Goal: Task Accomplishment & Management: Manage account settings

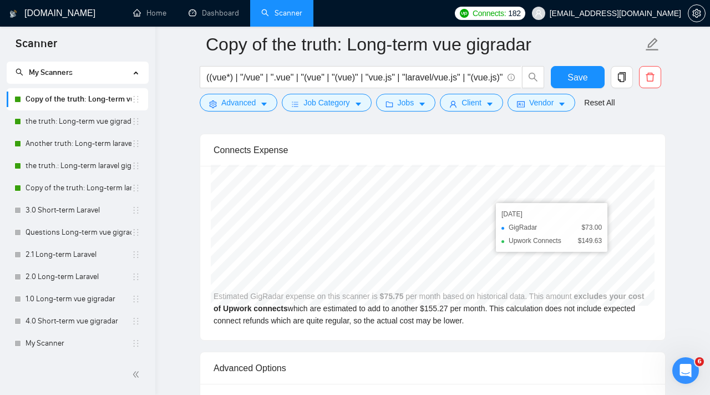
scroll to position [2711, 0]
click at [73, 123] on link "the truth: Long-term vue gigradar" at bounding box center [79, 121] width 106 height 22
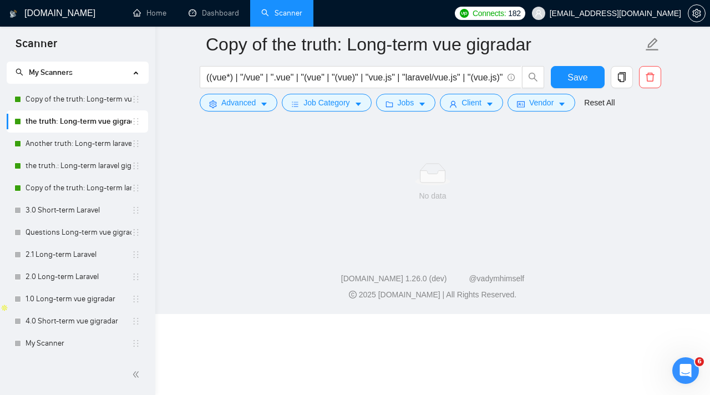
scroll to position [10, 0]
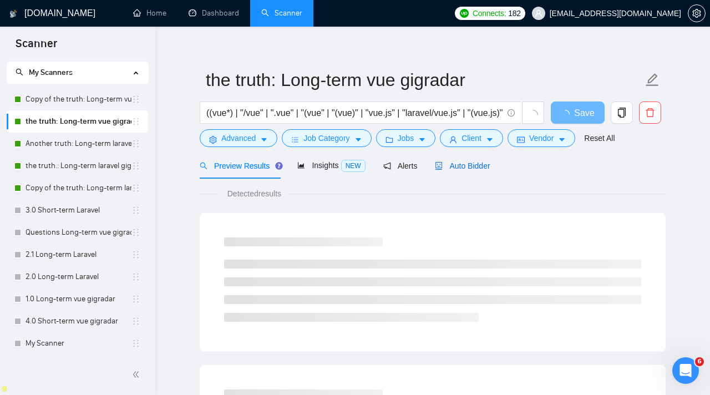
click at [448, 169] on span "Auto Bidder" at bounding box center [462, 165] width 55 height 9
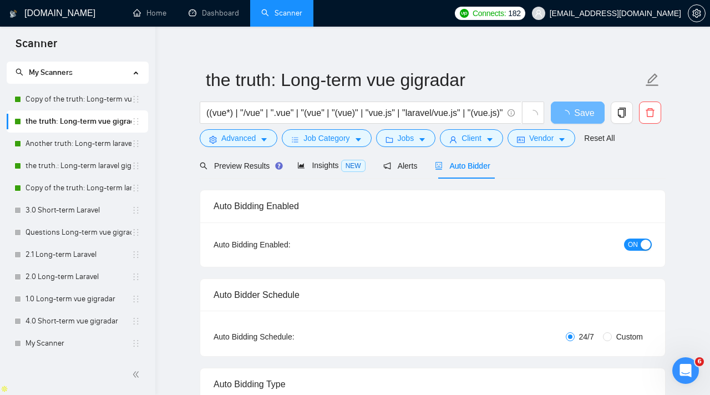
checkbox input "true"
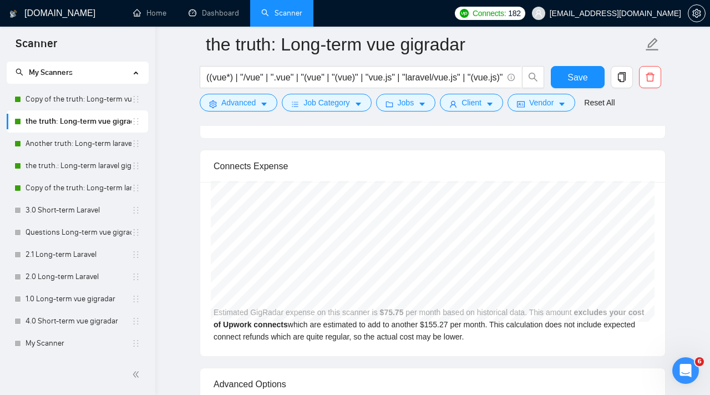
scroll to position [2355, 0]
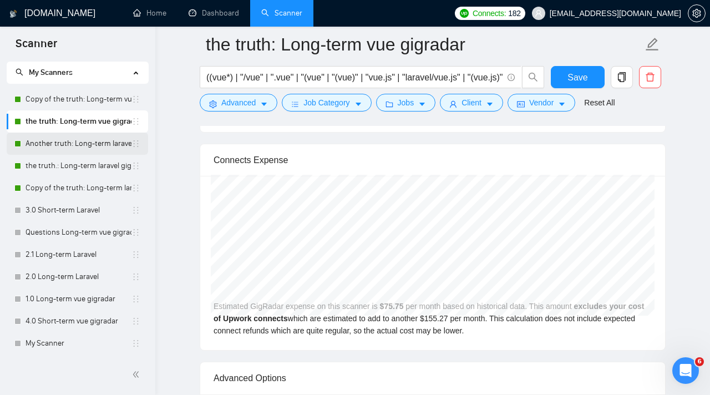
click at [87, 140] on link "Another truth: Long-term laravel gigradar" at bounding box center [79, 144] width 106 height 22
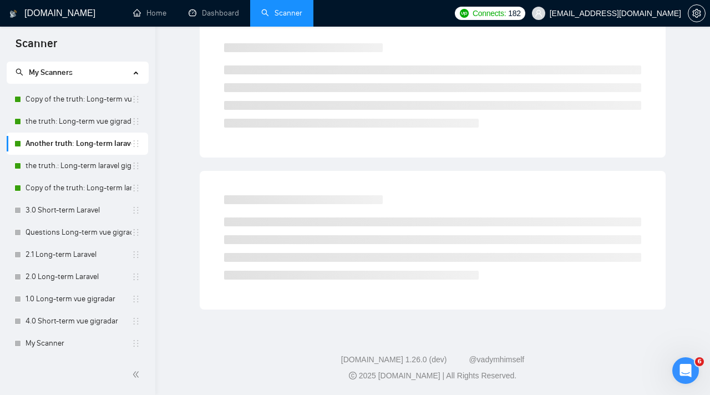
scroll to position [10, 0]
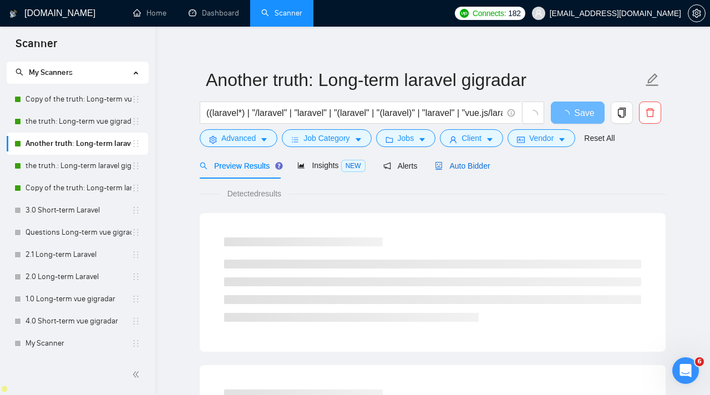
click at [471, 170] on span "Auto Bidder" at bounding box center [462, 165] width 55 height 9
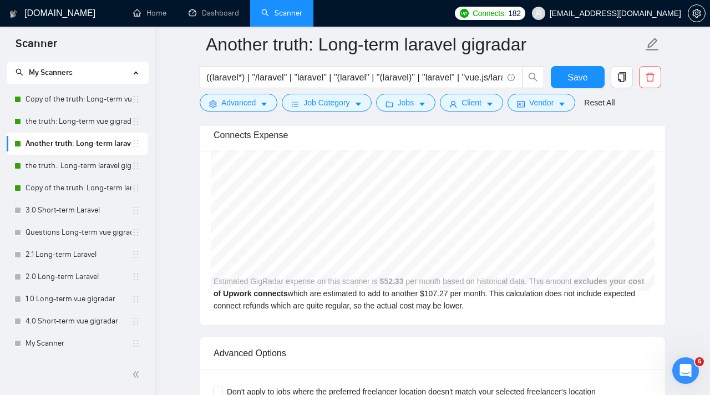
scroll to position [2386, 0]
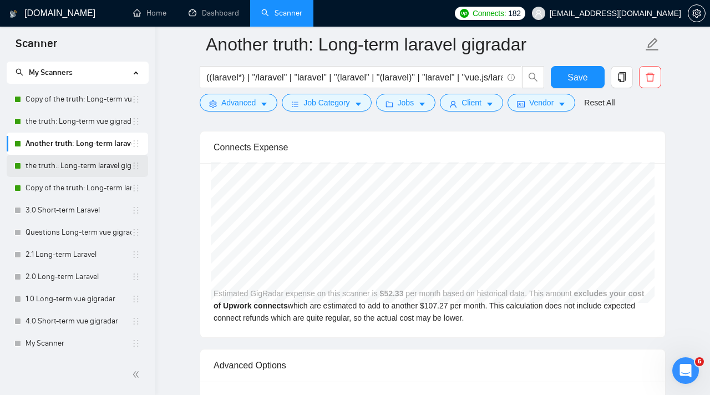
click at [58, 166] on link "the truth.: Long-term laravel gigradar" at bounding box center [79, 166] width 106 height 22
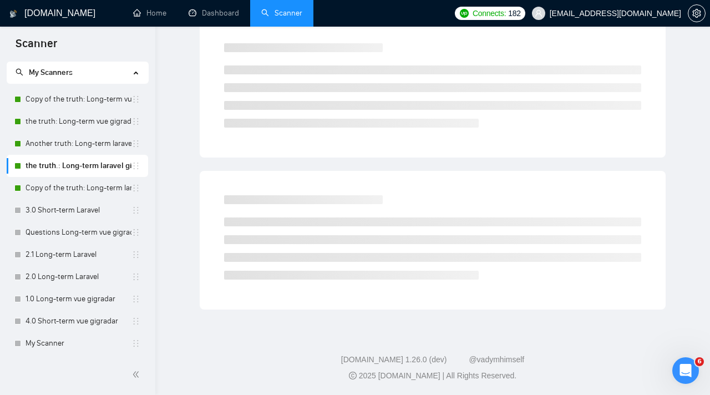
scroll to position [10, 0]
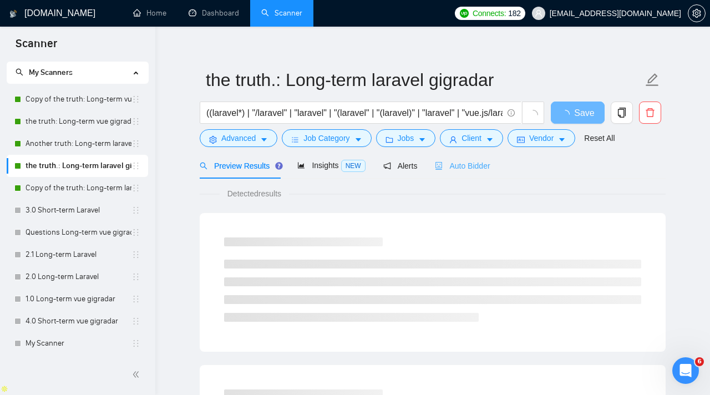
click at [458, 156] on div "Auto Bidder" at bounding box center [462, 166] width 55 height 26
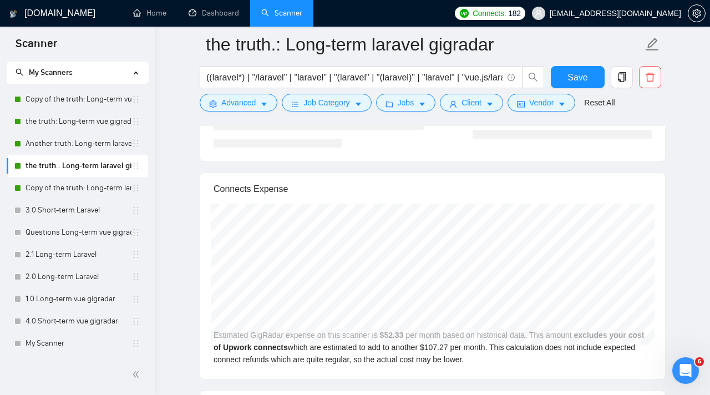
scroll to position [2363, 0]
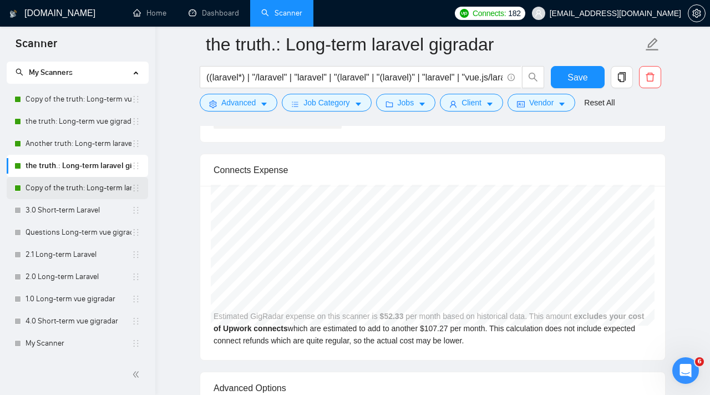
click at [89, 184] on link "Copy of the truth: Long-term laravel gigradar" at bounding box center [79, 188] width 106 height 22
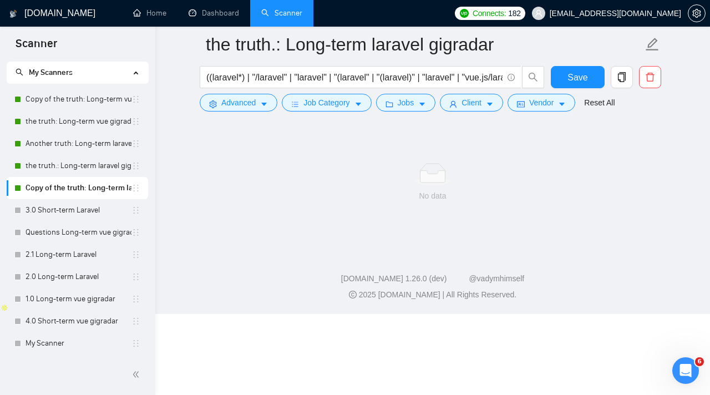
scroll to position [10, 0]
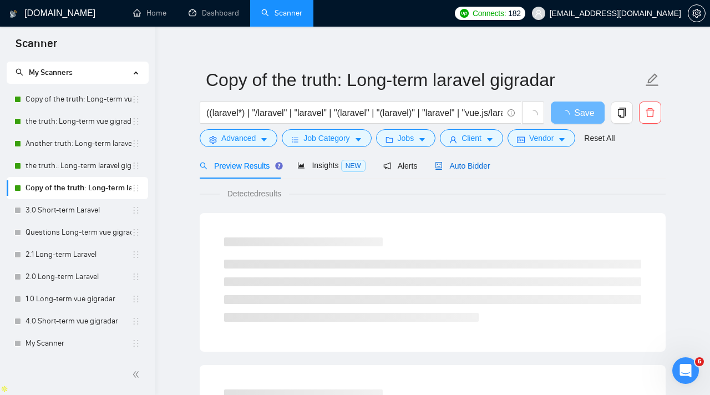
click at [486, 166] on span "Auto Bidder" at bounding box center [462, 165] width 55 height 9
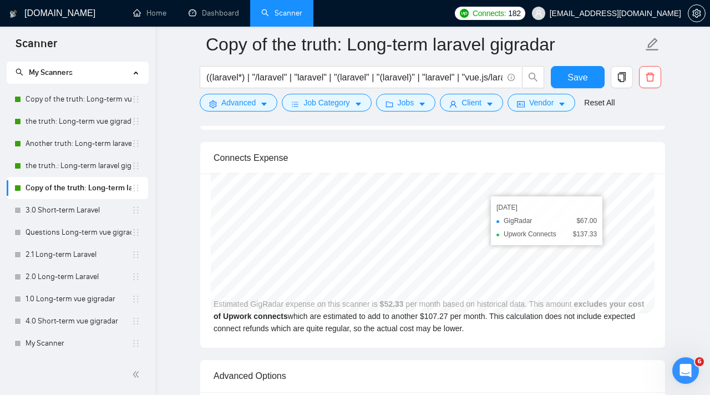
scroll to position [2370, 0]
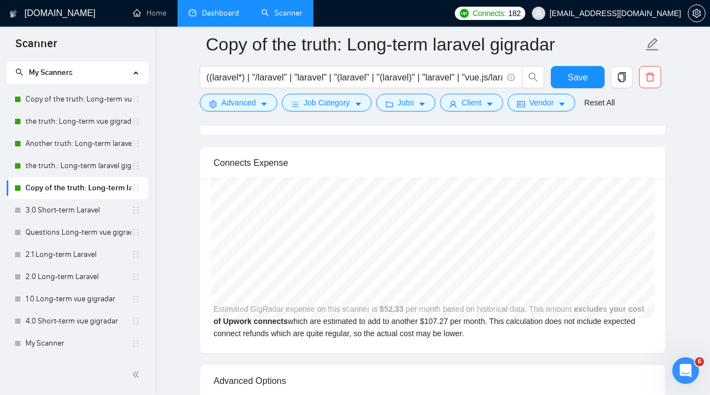
click at [210, 17] on link "Dashboard" at bounding box center [214, 12] width 50 height 9
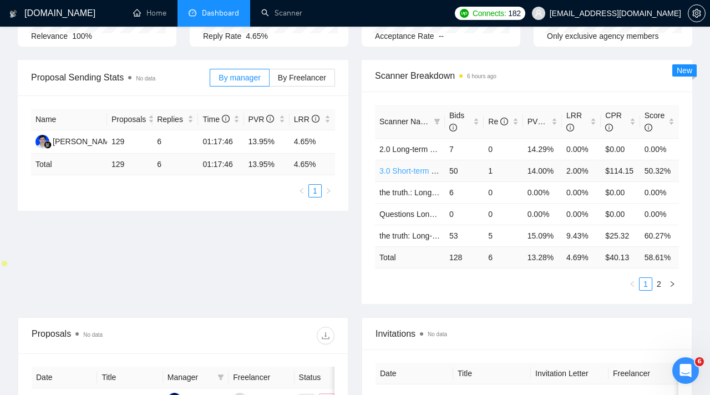
scroll to position [131, 0]
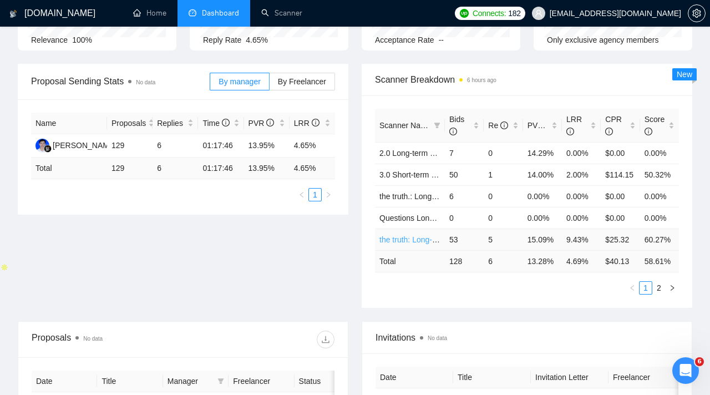
click at [424, 244] on link "the truth: Long-term vue gigradar" at bounding box center [436, 239] width 114 height 9
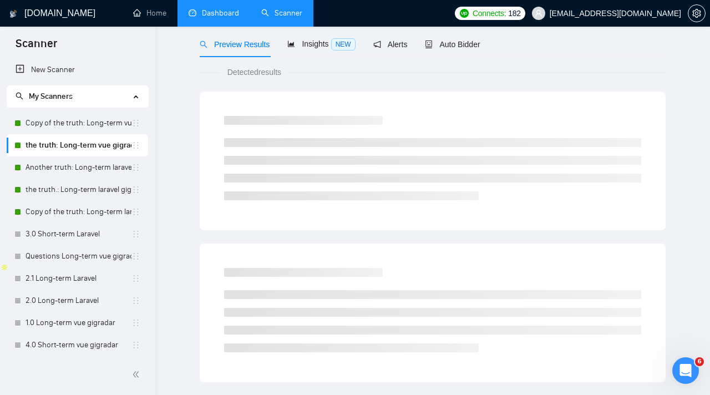
scroll to position [1, 0]
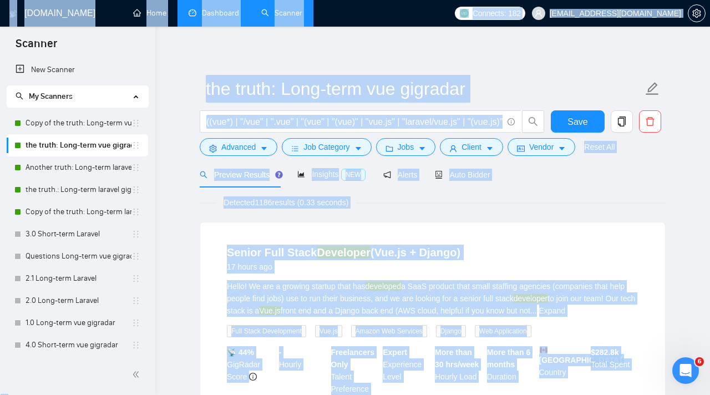
click at [20, 141] on body "Scanner New Scanner My Scanners Copy of the truth: Long-term vue gigradar the t…" at bounding box center [355, 196] width 710 height 395
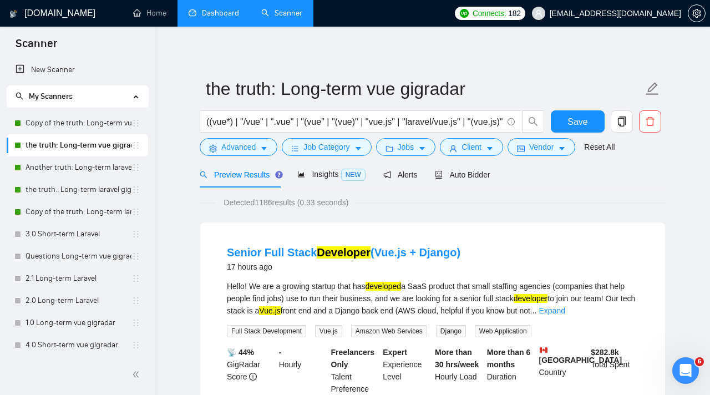
click at [455, 171] on span "Auto Bidder" at bounding box center [462, 174] width 55 height 9
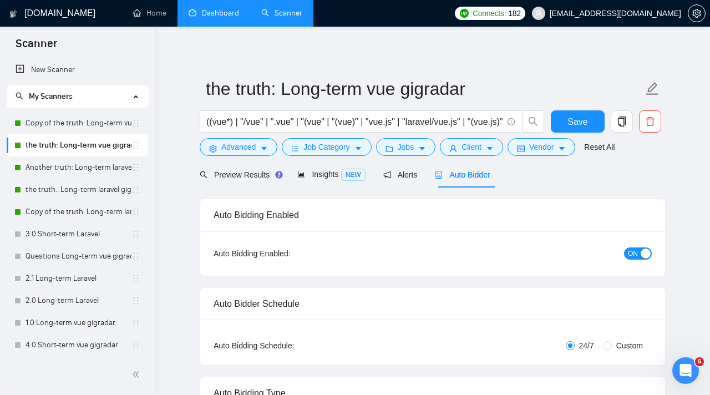
checkbox input "true"
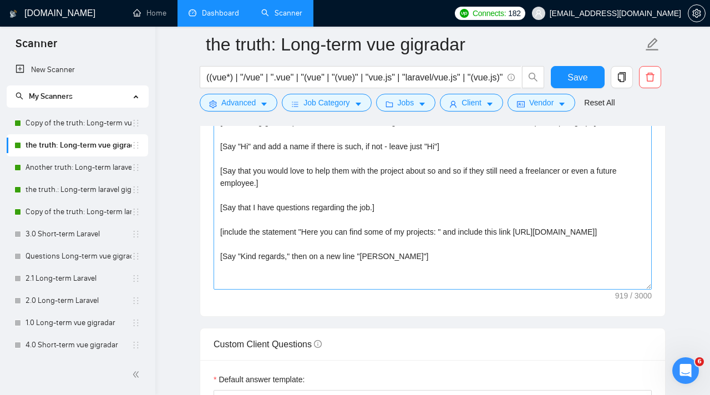
scroll to position [1322, 0]
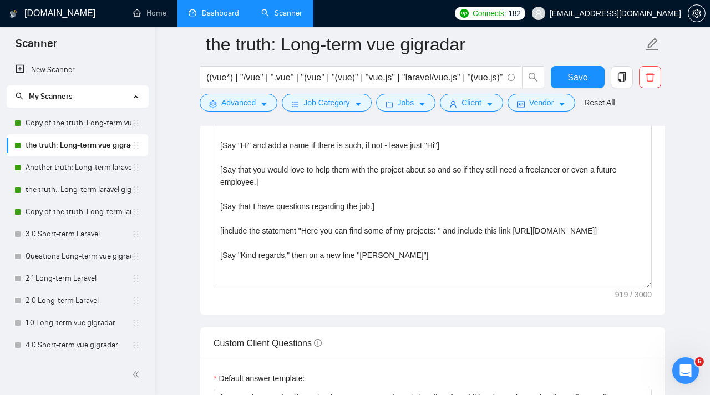
click at [687, 14] on span "[EMAIL_ADDRESS][DOMAIN_NAME]" at bounding box center [606, 13] width 163 height 35
click at [699, 14] on icon "setting" at bounding box center [696, 13] width 9 height 9
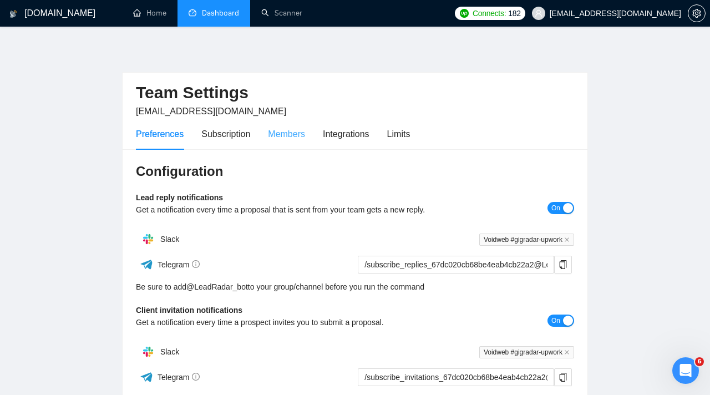
click at [293, 124] on div "Members" at bounding box center [286, 134] width 37 height 32
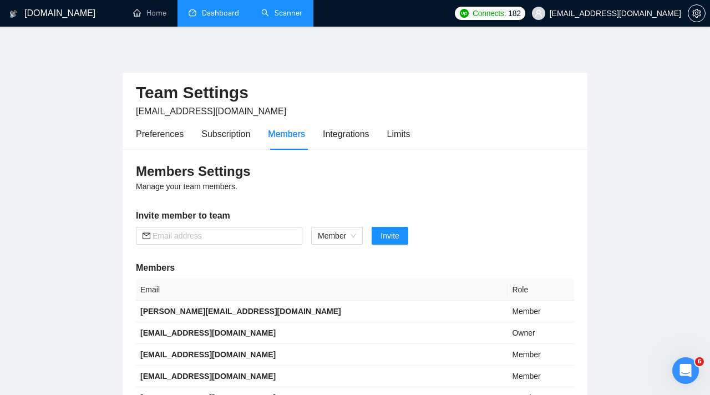
click at [286, 18] on link "Scanner" at bounding box center [281, 12] width 41 height 9
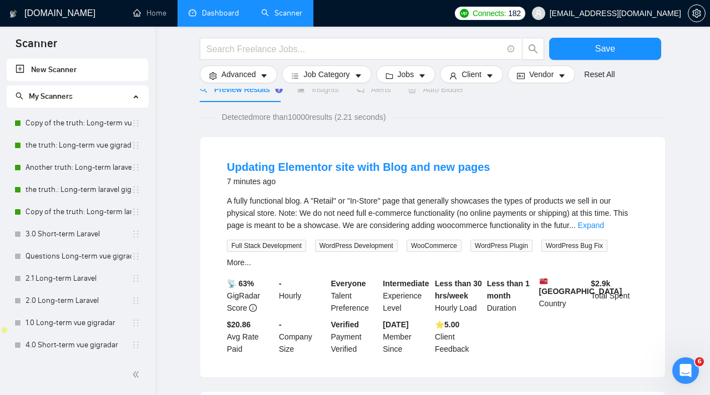
scroll to position [66, 0]
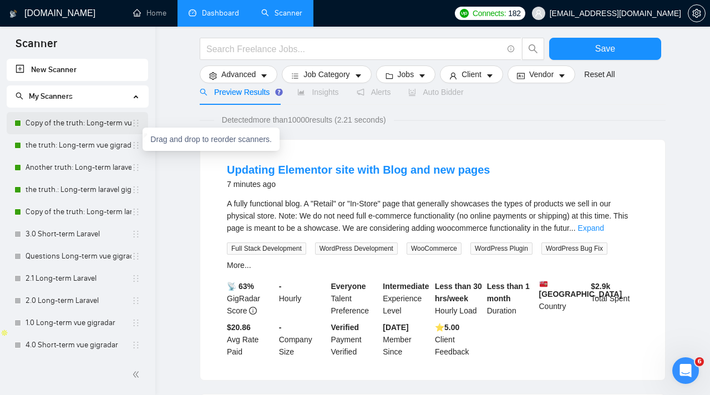
drag, startPoint x: 134, startPoint y: 147, endPoint x: 131, endPoint y: 135, distance: 11.9
click at [133, 143] on icon "holder" at bounding box center [135, 145] width 9 height 9
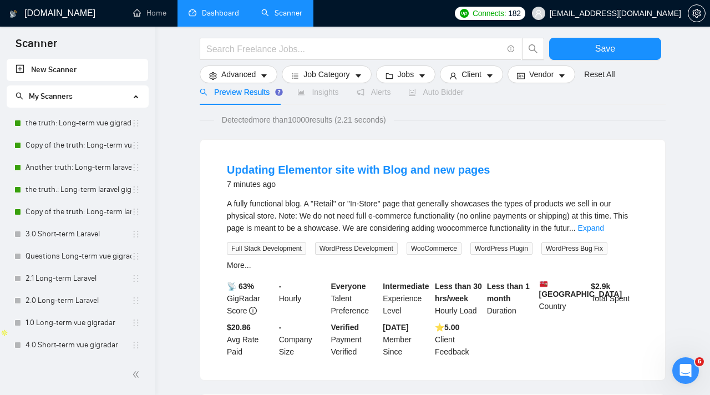
scroll to position [0, 0]
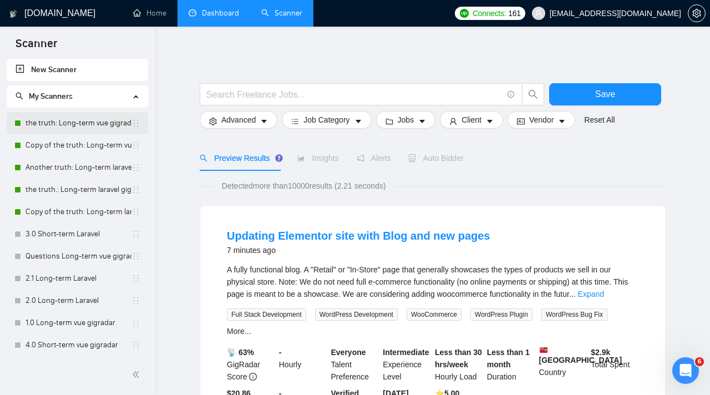
click at [49, 124] on link "the truth: Long-term vue gigradar" at bounding box center [79, 123] width 106 height 22
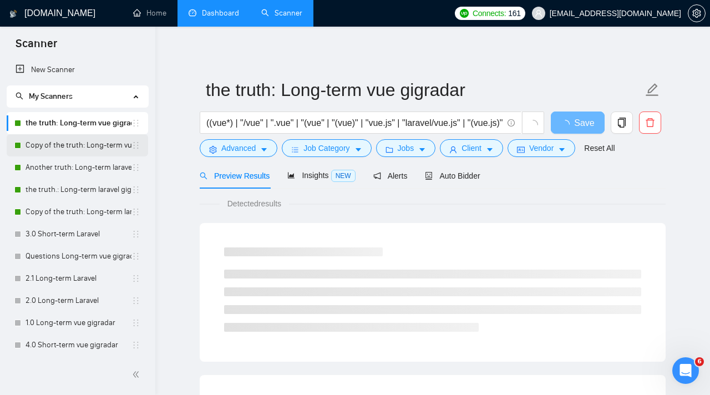
click at [54, 140] on link "Copy of the truth: Long-term vue gigradar" at bounding box center [79, 145] width 106 height 22
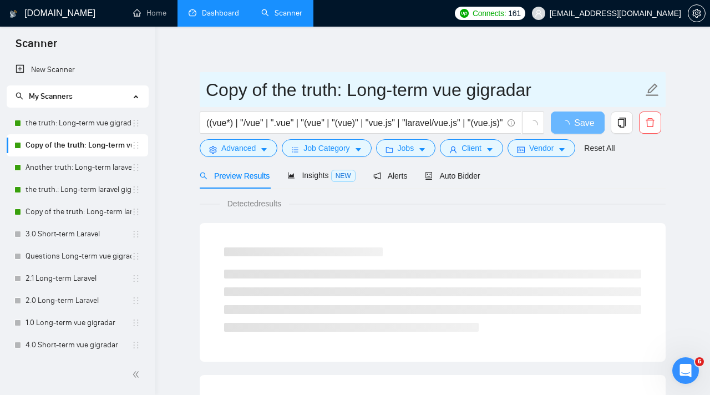
click at [351, 92] on input "Copy of the truth: Long-term vue gigradar" at bounding box center [424, 90] width 437 height 28
click at [319, 84] on input "Copy of the truth: Long-term vue gigradar" at bounding box center [424, 90] width 437 height 28
click at [333, 88] on input "Copy of the truth: Long-term vue gigradar" at bounding box center [424, 90] width 437 height 28
drag, startPoint x: 333, startPoint y: 91, endPoint x: 202, endPoint y: 92, distance: 130.9
click at [202, 92] on span "Copy of the truth: Long-term vue gigradar" at bounding box center [433, 89] width 466 height 35
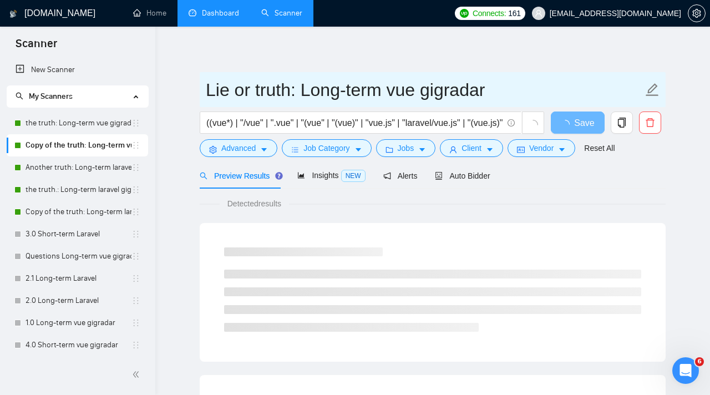
type input "Lie or truth: Long-term vue gigradar"
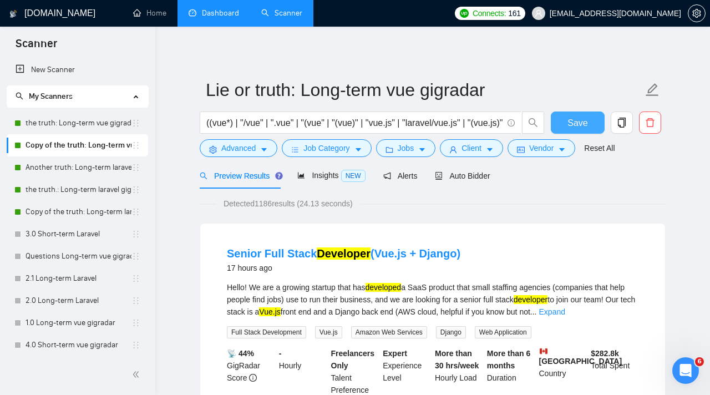
click at [587, 128] on button "Save" at bounding box center [578, 122] width 54 height 22
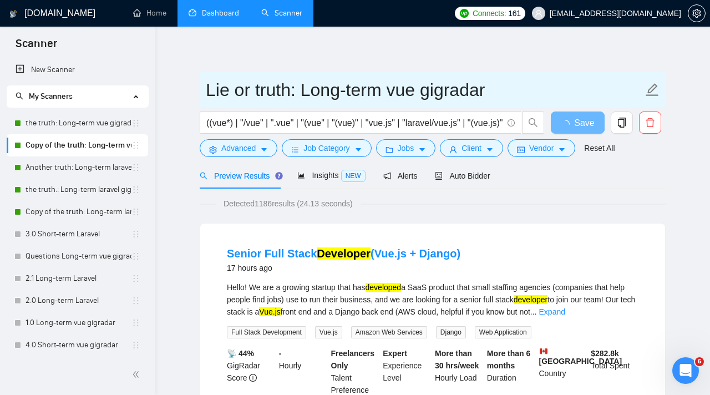
drag, startPoint x: 202, startPoint y: 89, endPoint x: 443, endPoint y: 92, distance: 240.7
click at [443, 92] on span "Lie or truth: Long-term vue gigradar" at bounding box center [433, 89] width 466 height 35
click at [443, 92] on input "Lie or truth: Long-term vue gigradar" at bounding box center [424, 90] width 437 height 28
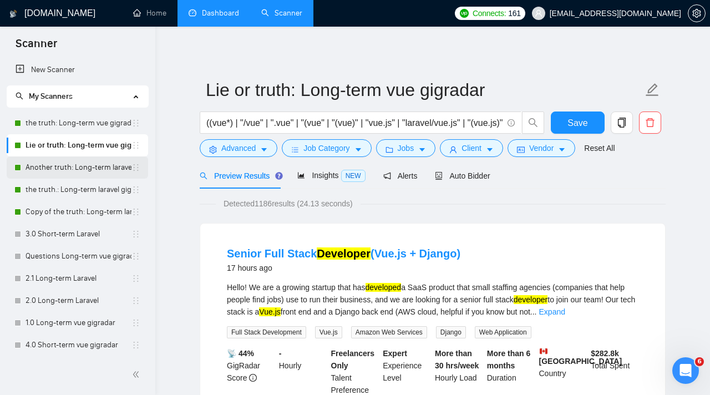
click at [78, 167] on link "Another truth: Long-term laravel gigradar" at bounding box center [79, 167] width 106 height 22
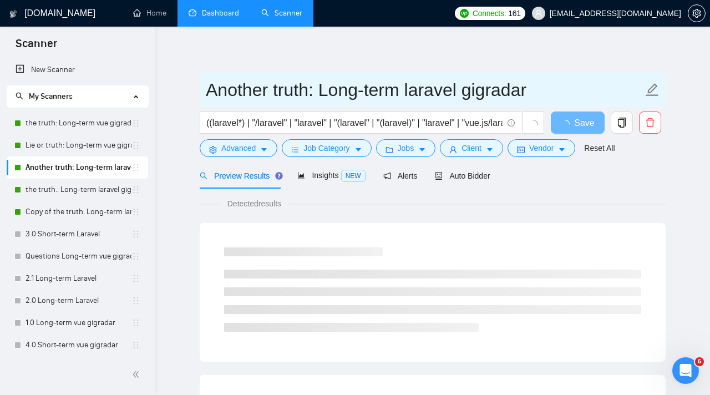
drag, startPoint x: 212, startPoint y: 91, endPoint x: 540, endPoint y: 92, distance: 327.3
click at [540, 92] on input "Another truth: Long-term laravel gigradar" at bounding box center [424, 90] width 437 height 28
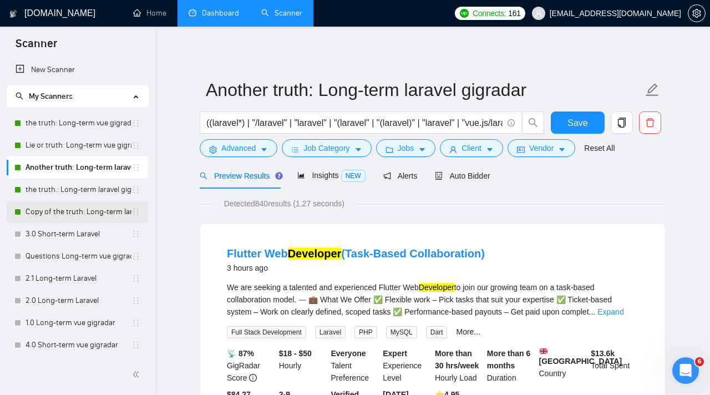
click at [44, 207] on link "Copy of the truth: Long-term laravel gigradar" at bounding box center [79, 212] width 106 height 22
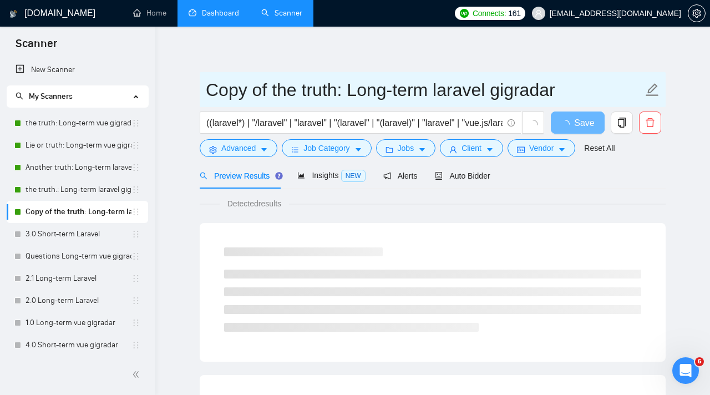
click at [310, 89] on input "Copy of the truth: Long-term laravel gigradar" at bounding box center [424, 90] width 437 height 28
drag, startPoint x: 294, startPoint y: 93, endPoint x: 192, endPoint y: 93, distance: 101.5
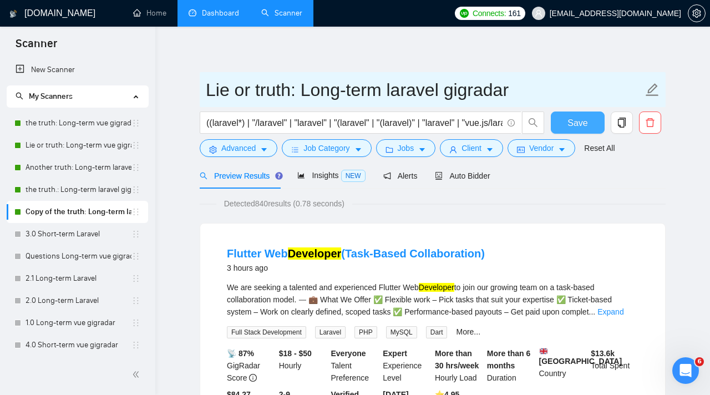
type input "Lie or truth: Long-term laravel gigradar"
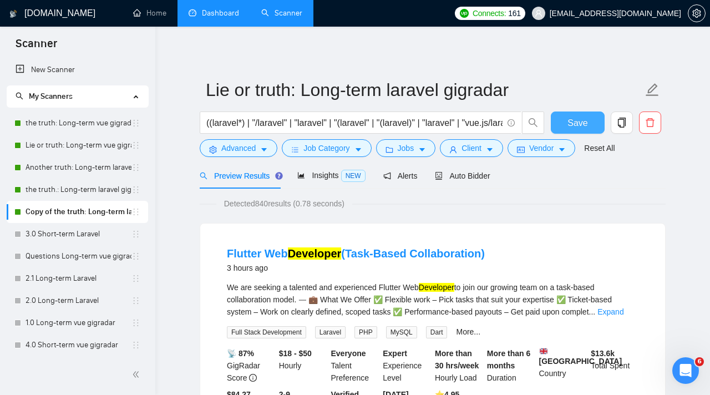
click at [575, 123] on span "Save" at bounding box center [577, 123] width 20 height 14
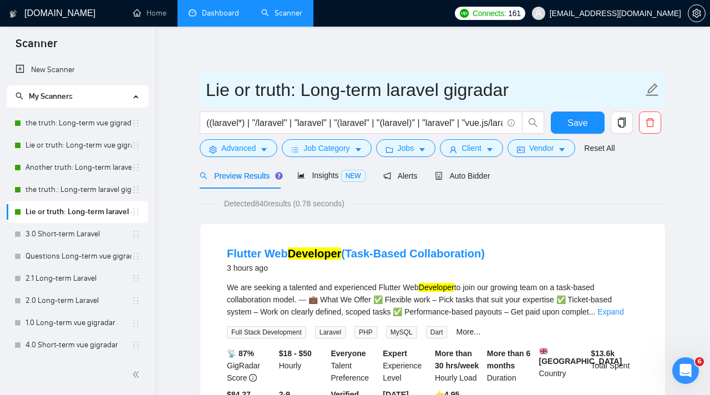
click at [440, 91] on input "Lie or truth: Long-term laravel gigradar" at bounding box center [424, 90] width 437 height 28
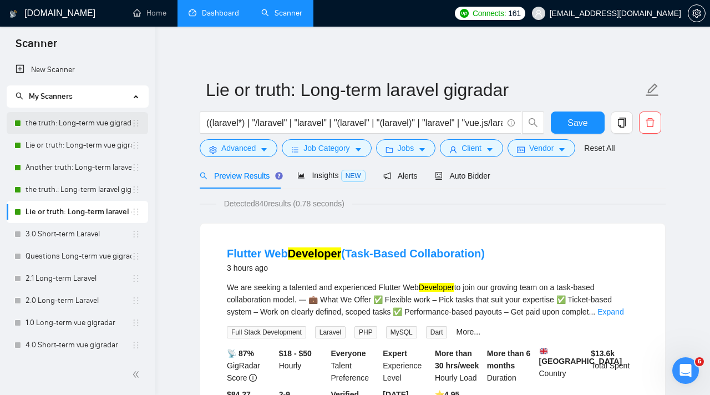
click at [68, 122] on link "the truth: Long-term vue gigradar" at bounding box center [79, 123] width 106 height 22
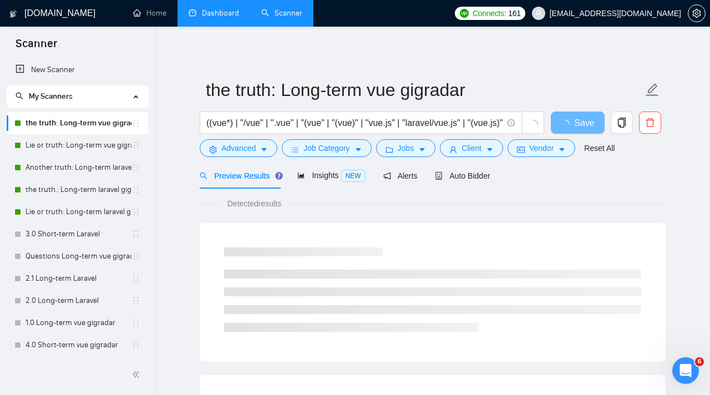
scroll to position [4, 0]
